Goal: Navigation & Orientation: Find specific page/section

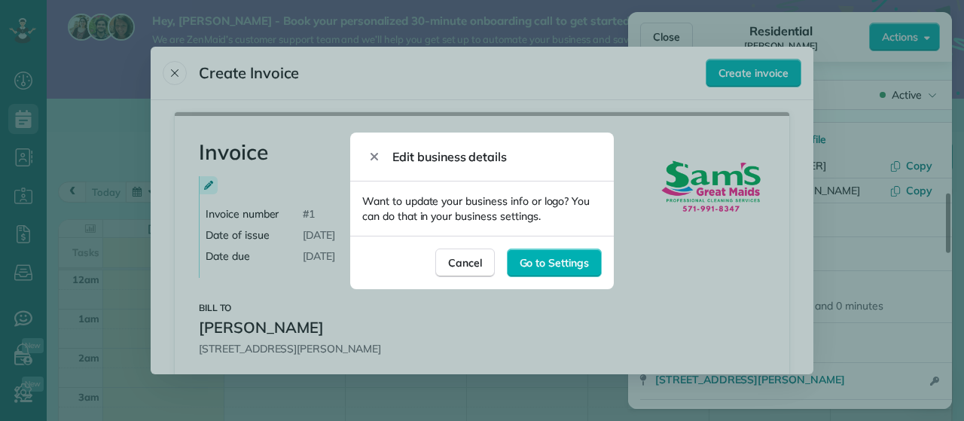
click at [468, 270] on div "Cancel" at bounding box center [465, 263] width 60 height 29
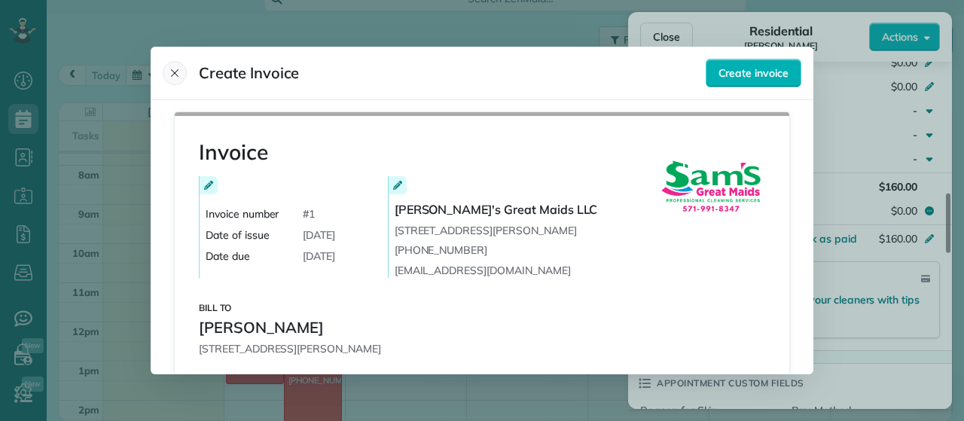
click at [166, 72] on button "Close" at bounding box center [175, 73] width 24 height 24
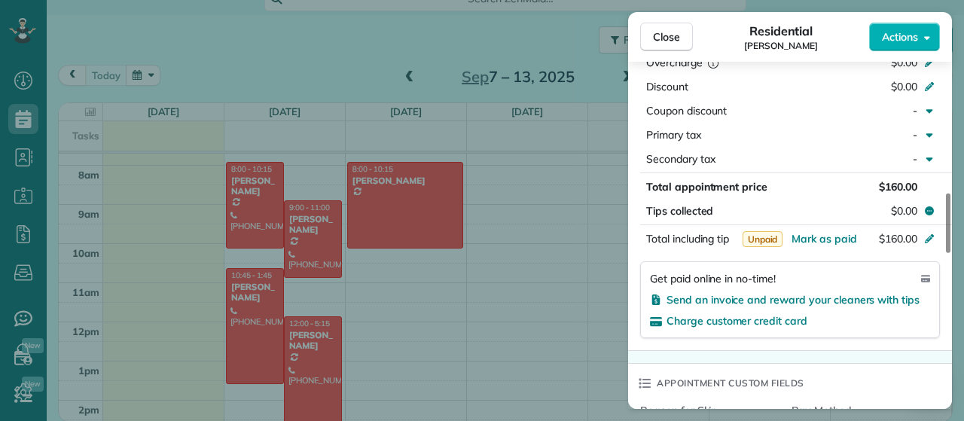
click at [581, 278] on div "Close Residential [PERSON_NAME] Actions Status Active [PERSON_NAME] · Open prof…" at bounding box center [482, 210] width 964 height 421
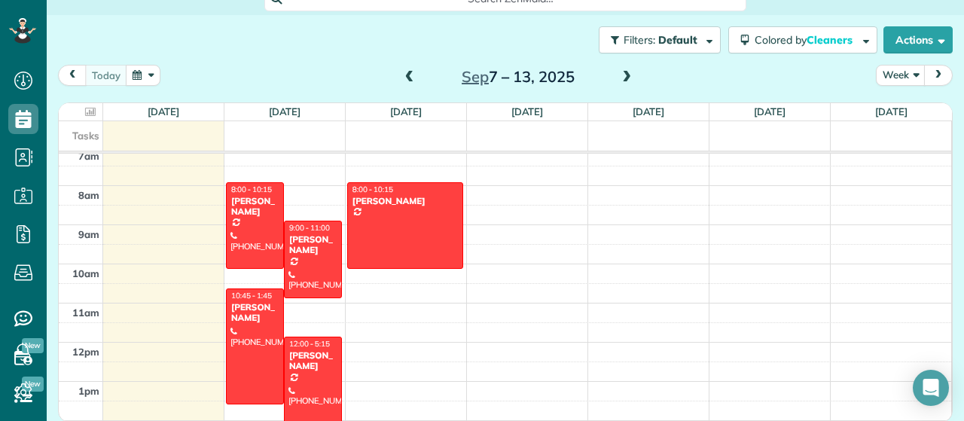
scroll to position [130, 0]
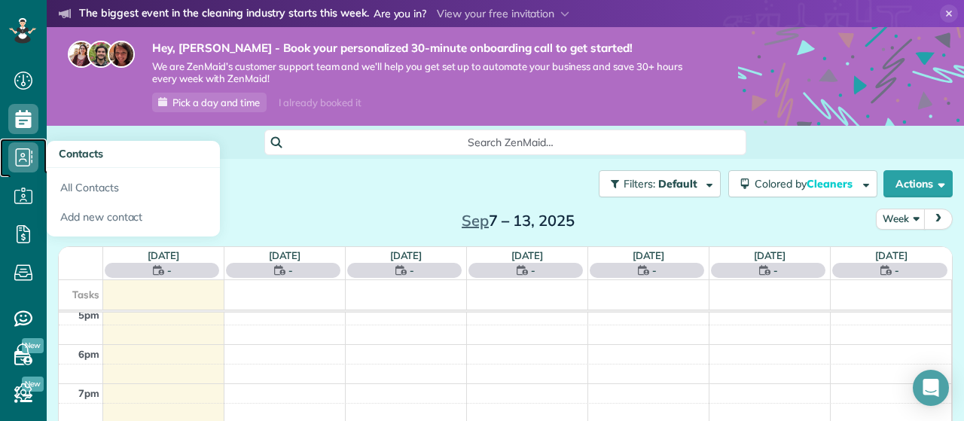
click at [11, 147] on icon at bounding box center [23, 157] width 30 height 30
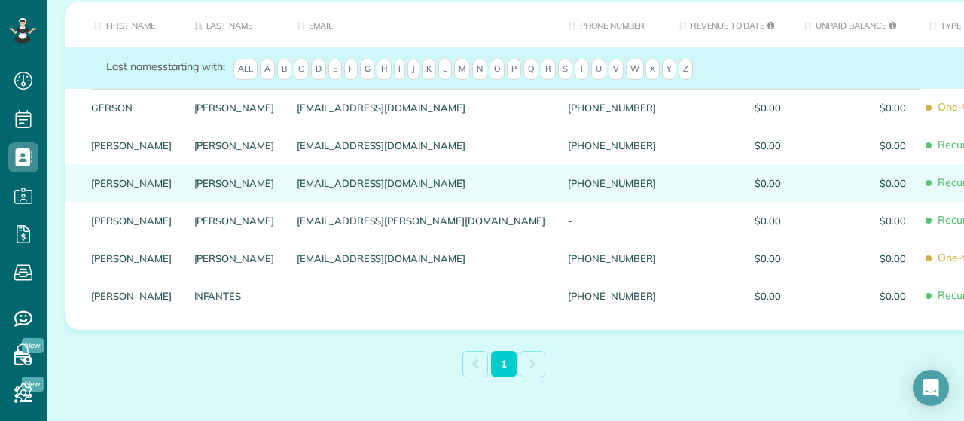
scroll to position [264, 0]
